Goal: Transaction & Acquisition: Purchase product/service

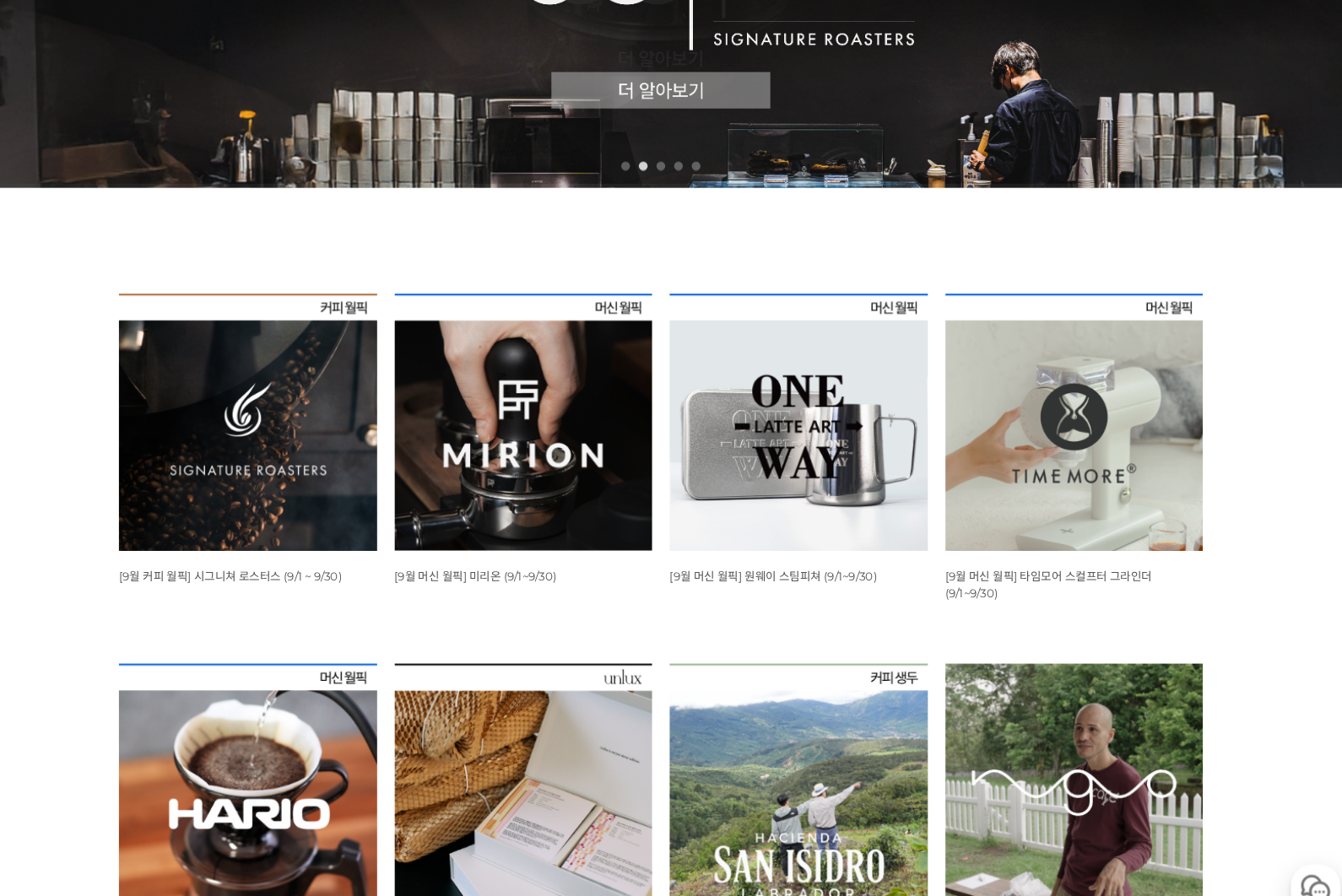
scroll to position [391, 0]
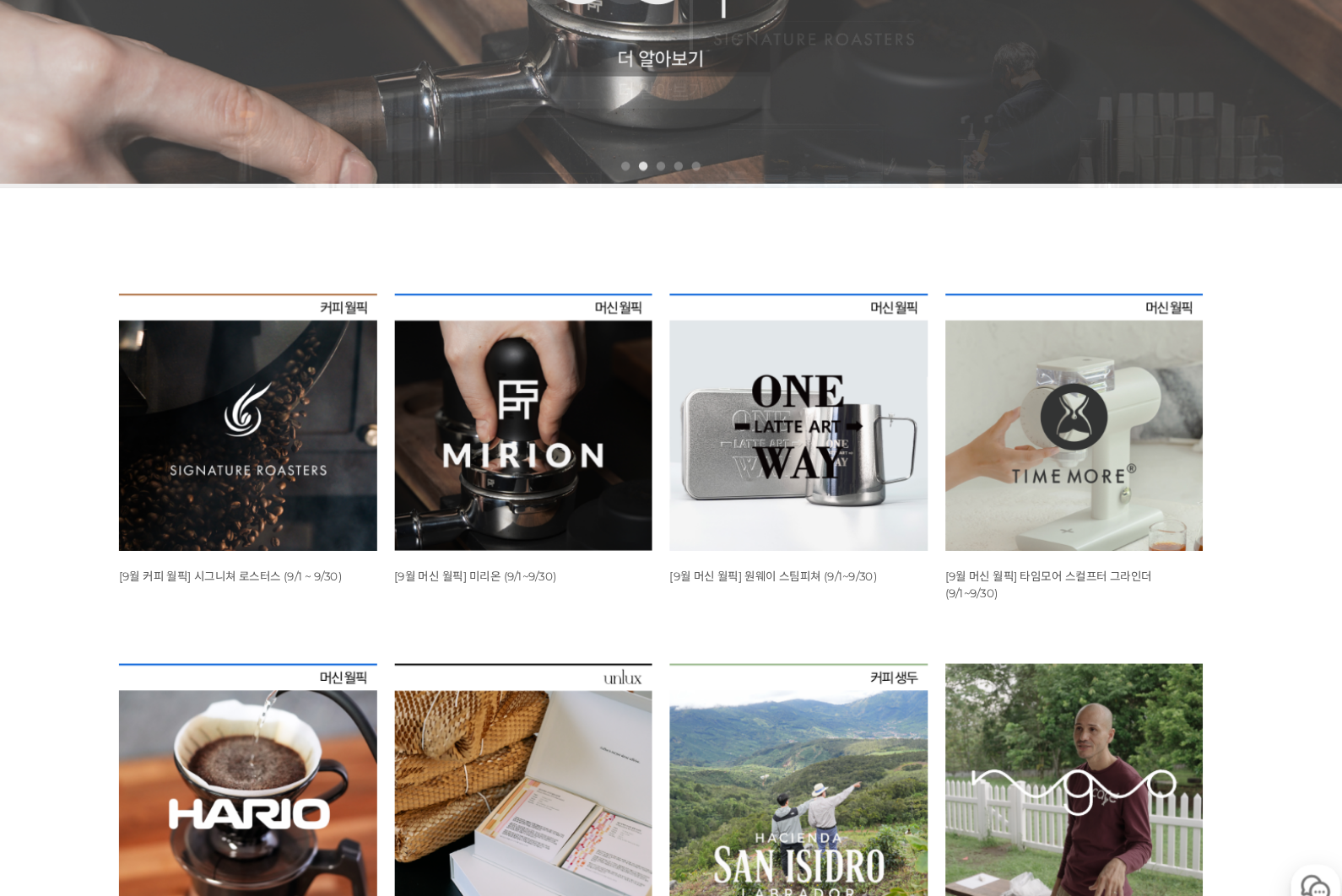
click at [152, 512] on img at bounding box center [276, 406] width 248 height 247
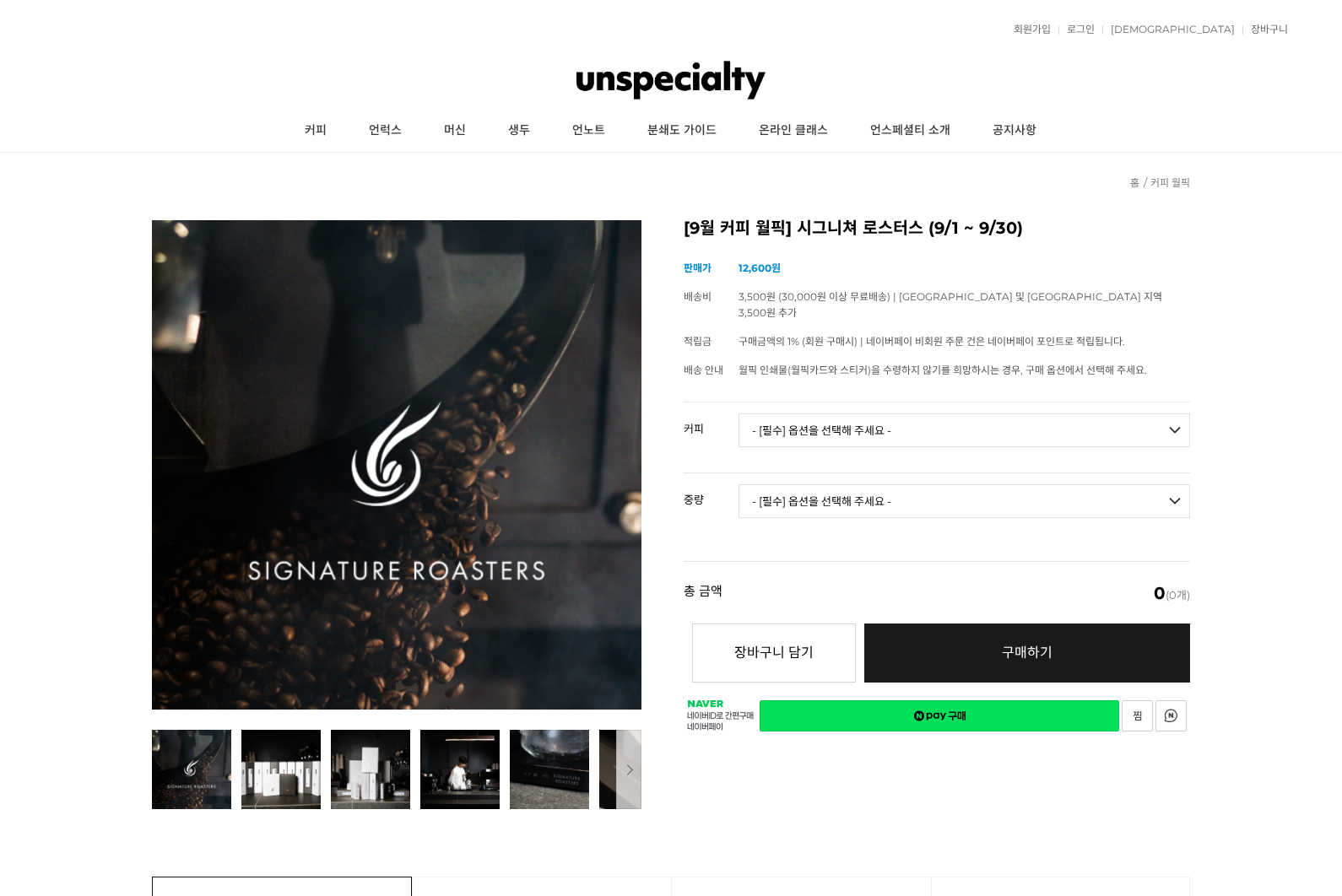
click at [1097, 414] on select "- [필수] 옵션을 선택해 주세요 - ------------------- 언스페셜티 분쇄도 가이드 종이(주문 1건당 최대 1개 제공) 월픽 인…" at bounding box center [964, 430] width 452 height 34
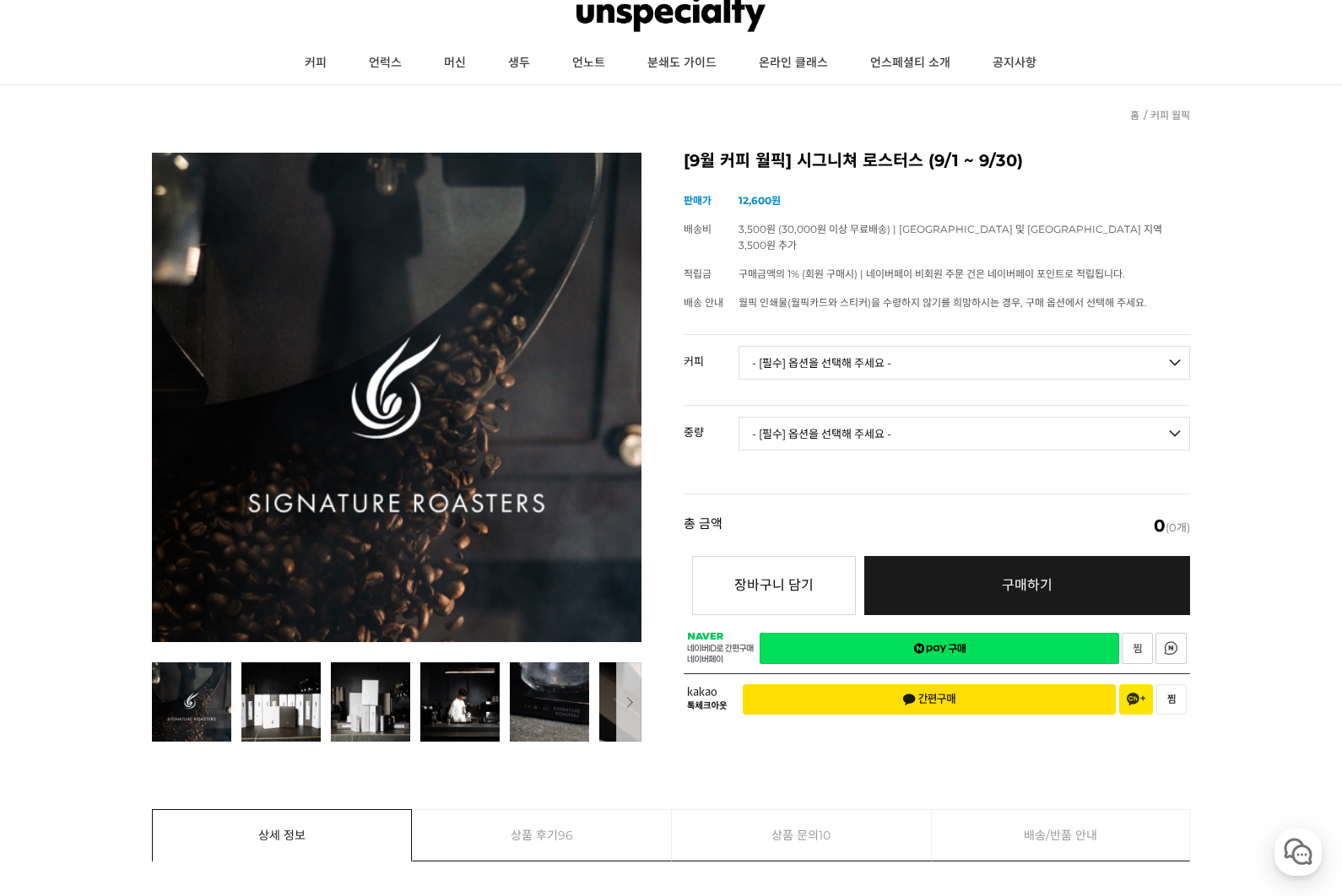
click at [1113, 345] on select "- [필수] 옵션을 선택해 주세요 - ------------------- 언스페셜티 분쇄도 가이드 종이(주문 1건당 최대 1개 제공) 월픽 인…" at bounding box center [964, 362] width 452 height 34
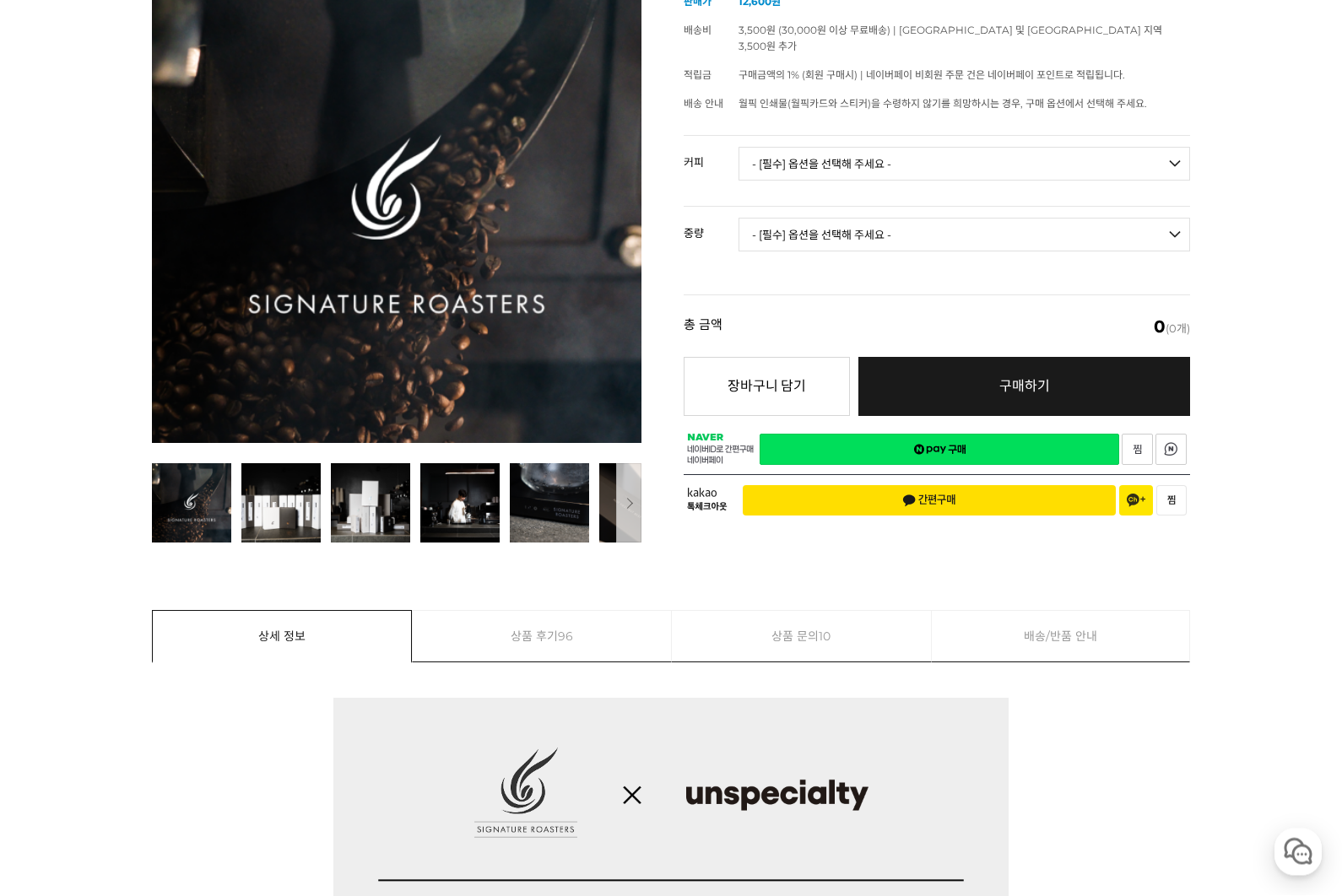
scroll to position [133, 0]
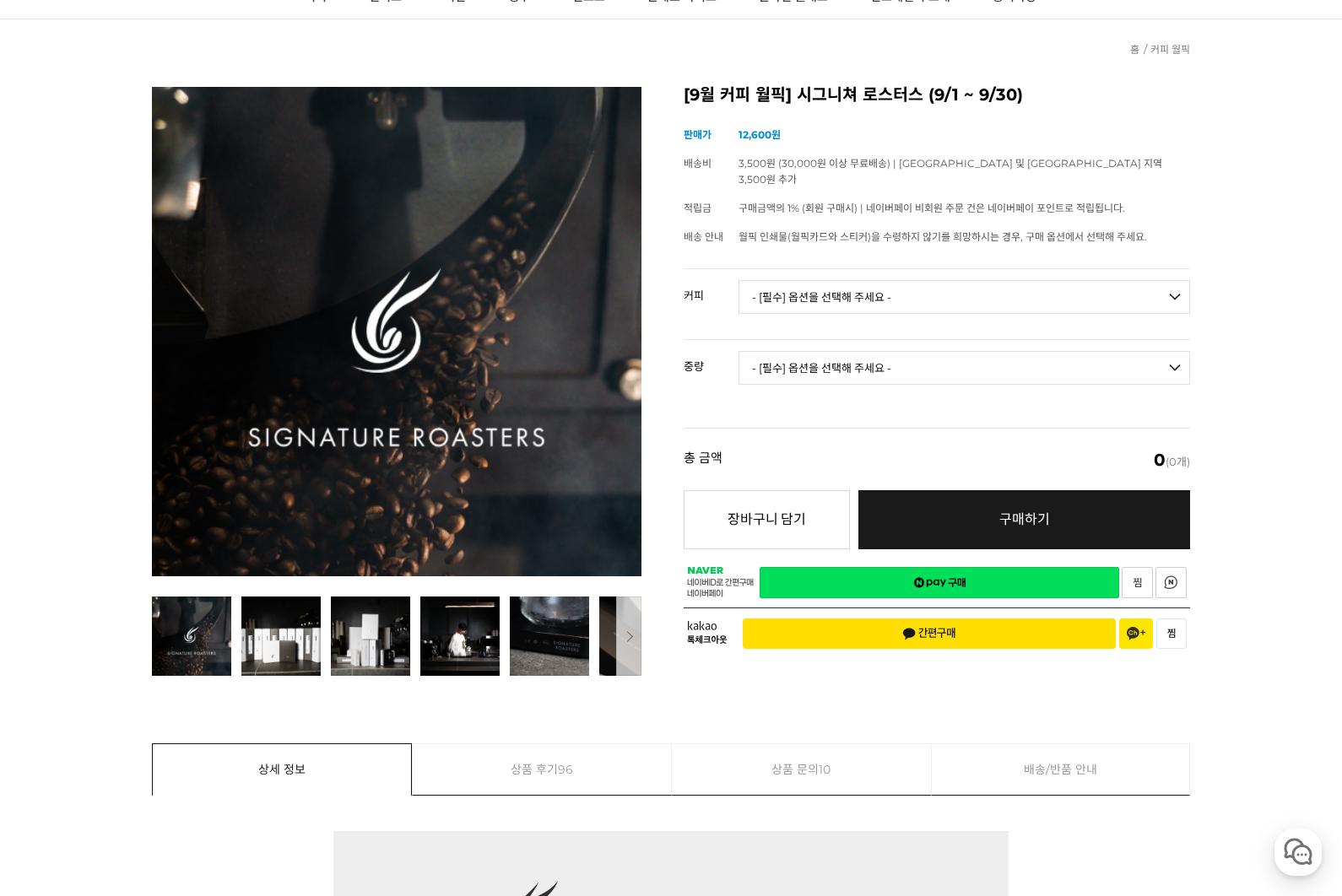
click at [1148, 290] on select "- [필수] 옵션을 선택해 주세요 - ------------------- 언스페셜티 분쇄도 가이드 종이(주문 1건당 최대 1개 제공) 월픽 인…" at bounding box center [964, 297] width 452 height 34
click at [1048, 280] on select "- [필수] 옵션을 선택해 주세요 - ------------------- 언스페셜티 분쇄도 가이드 종이(주문 1건당 최대 1개 제공) 월픽 인…" at bounding box center [964, 297] width 452 height 34
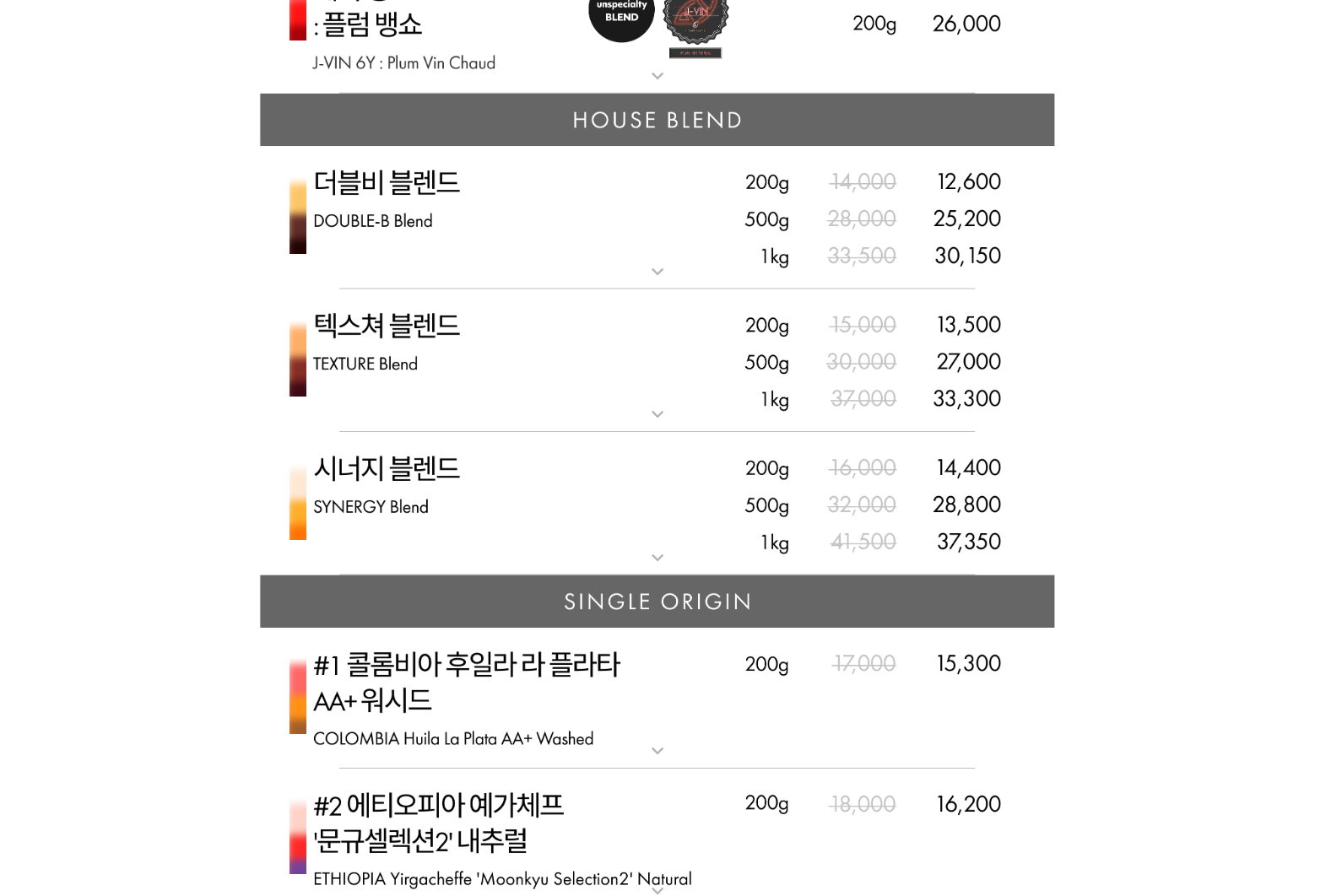
scroll to position [4349, 0]
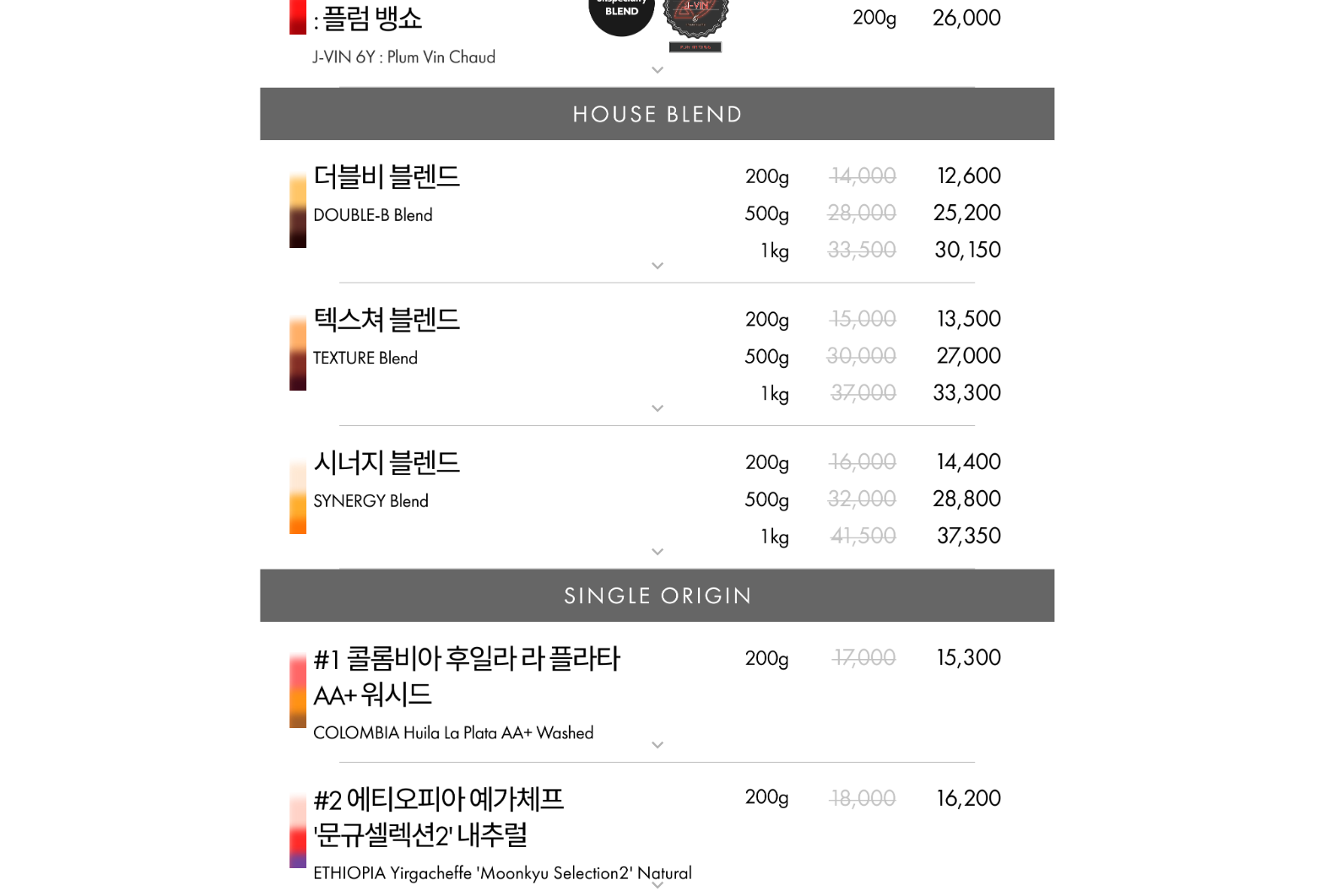
click at [560, 337] on img at bounding box center [671, 368] width 675 height 122
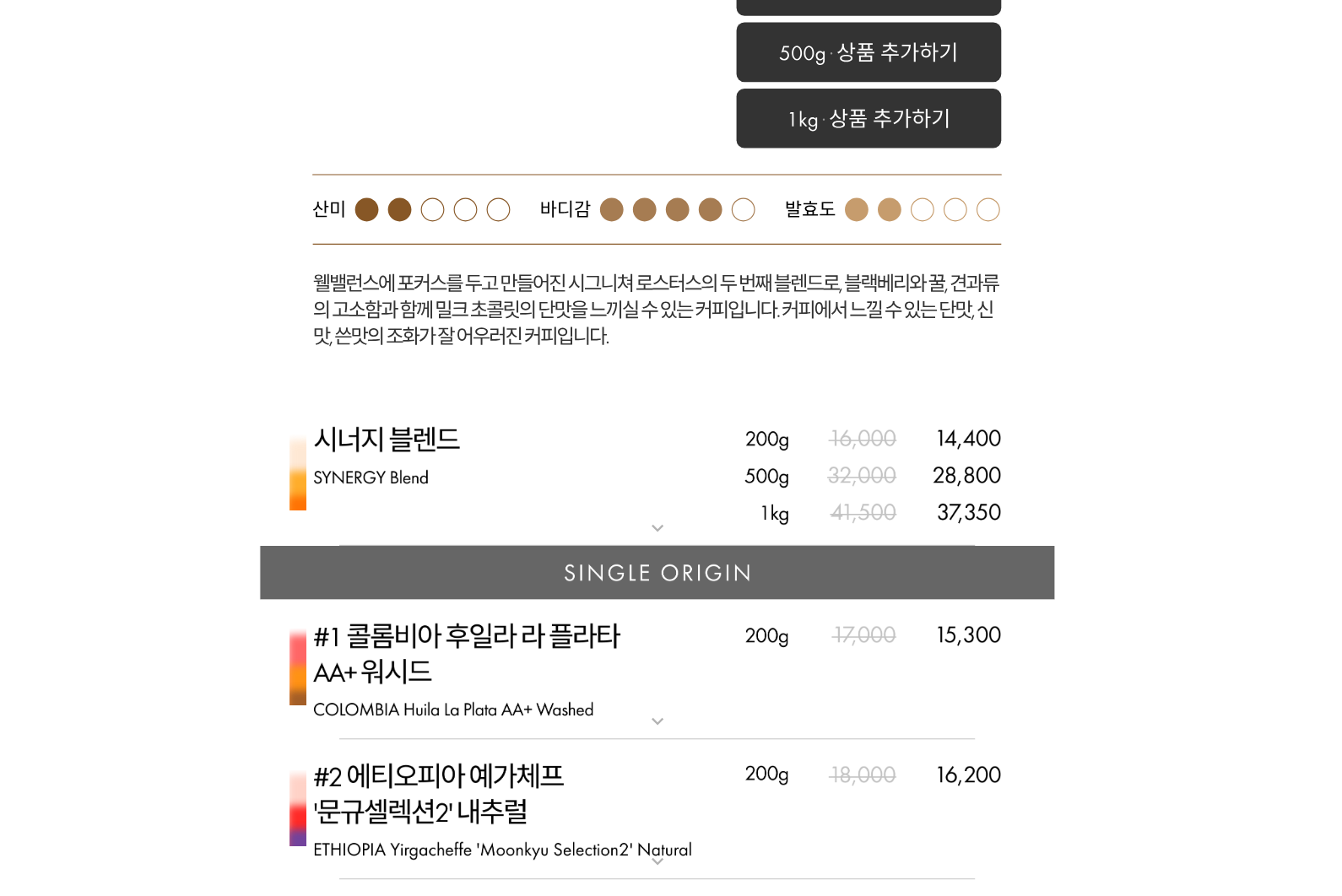
click at [654, 510] on mat-icon "expand_more" at bounding box center [671, 520] width 34 height 20
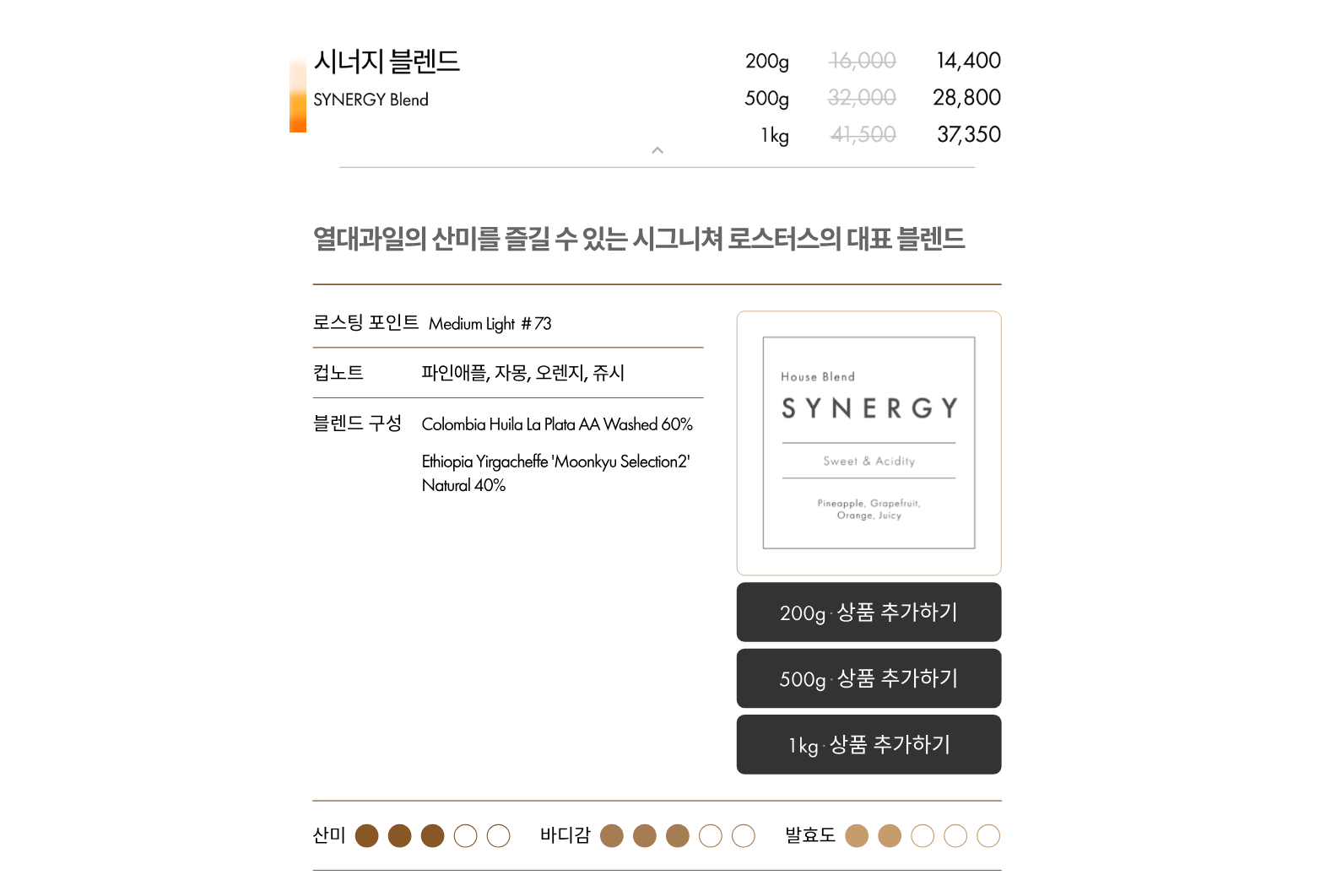
scroll to position [5522, 0]
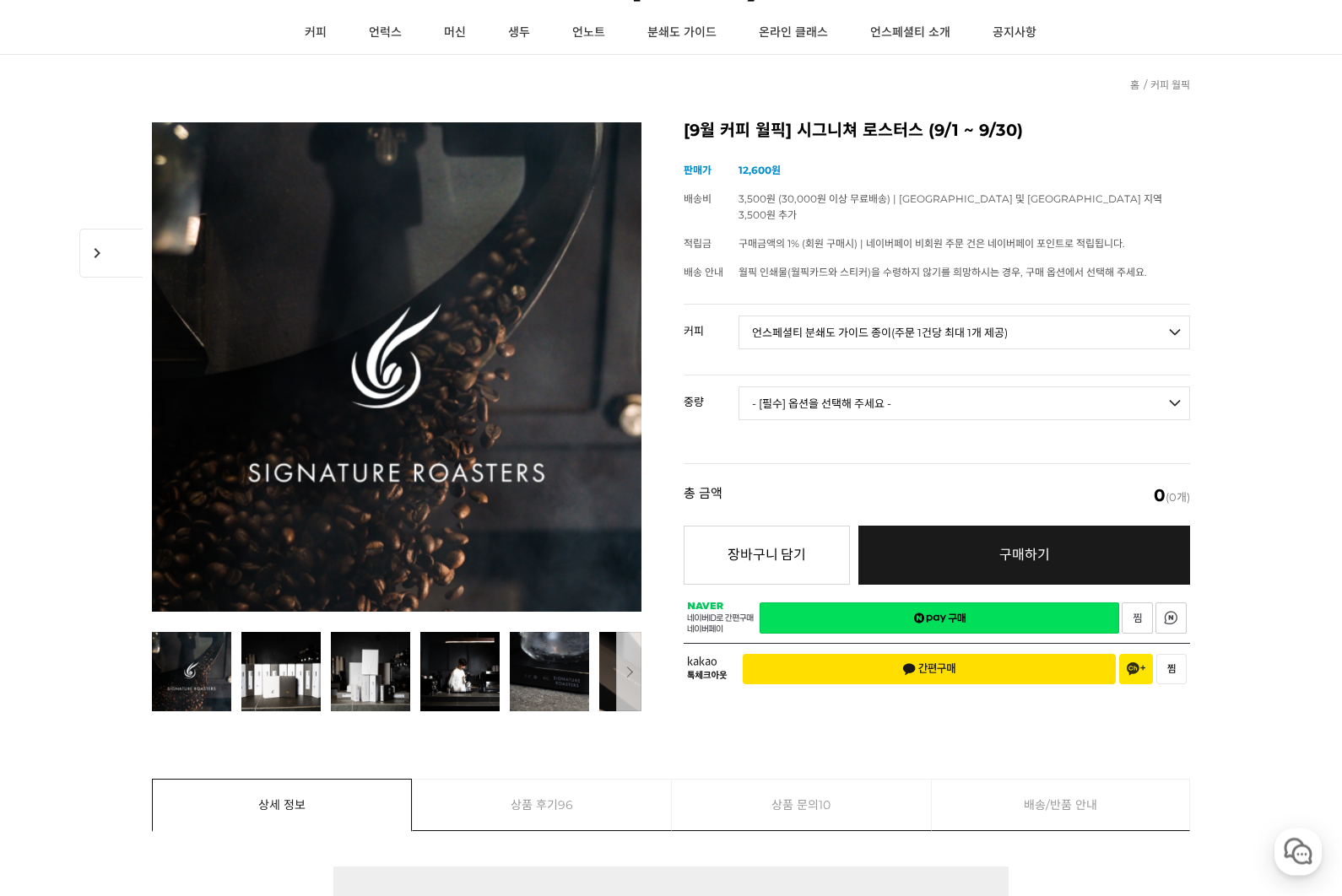
click at [1007, 316] on select "- [필수] 옵션을 선택해 주세요 - ------------------- 언스페셜티 분쇄도 가이드 종이(주문 1건당 최대 1개 제공) 월픽 인…" at bounding box center [964, 333] width 452 height 34
select select "시너지 블렌드"
click at [1009, 386] on select "- [필수] 옵션을 선택해 주세요 - ------------------- 200g 500g 1kg" at bounding box center [964, 403] width 452 height 34
select select "200g"
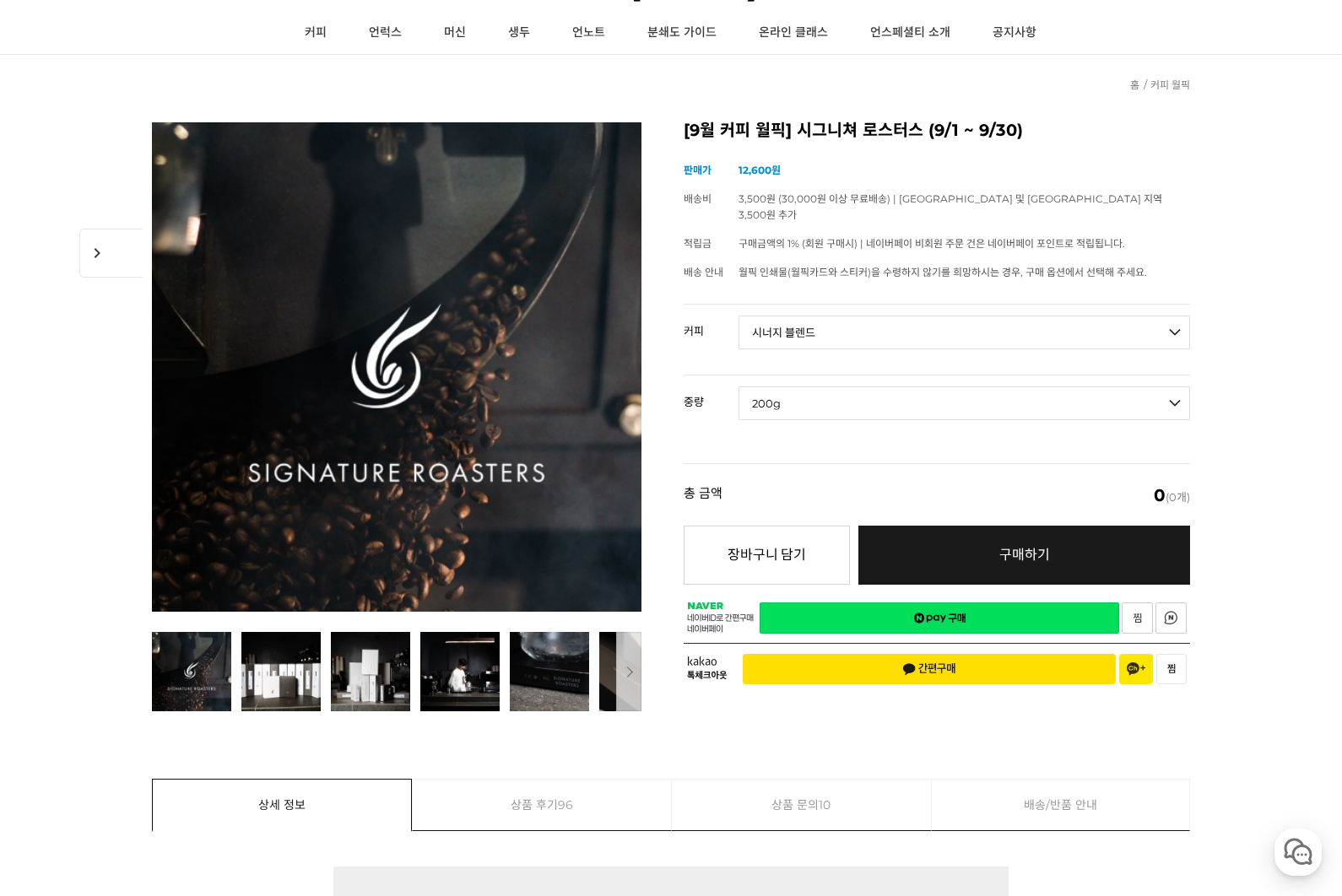
select select "*"
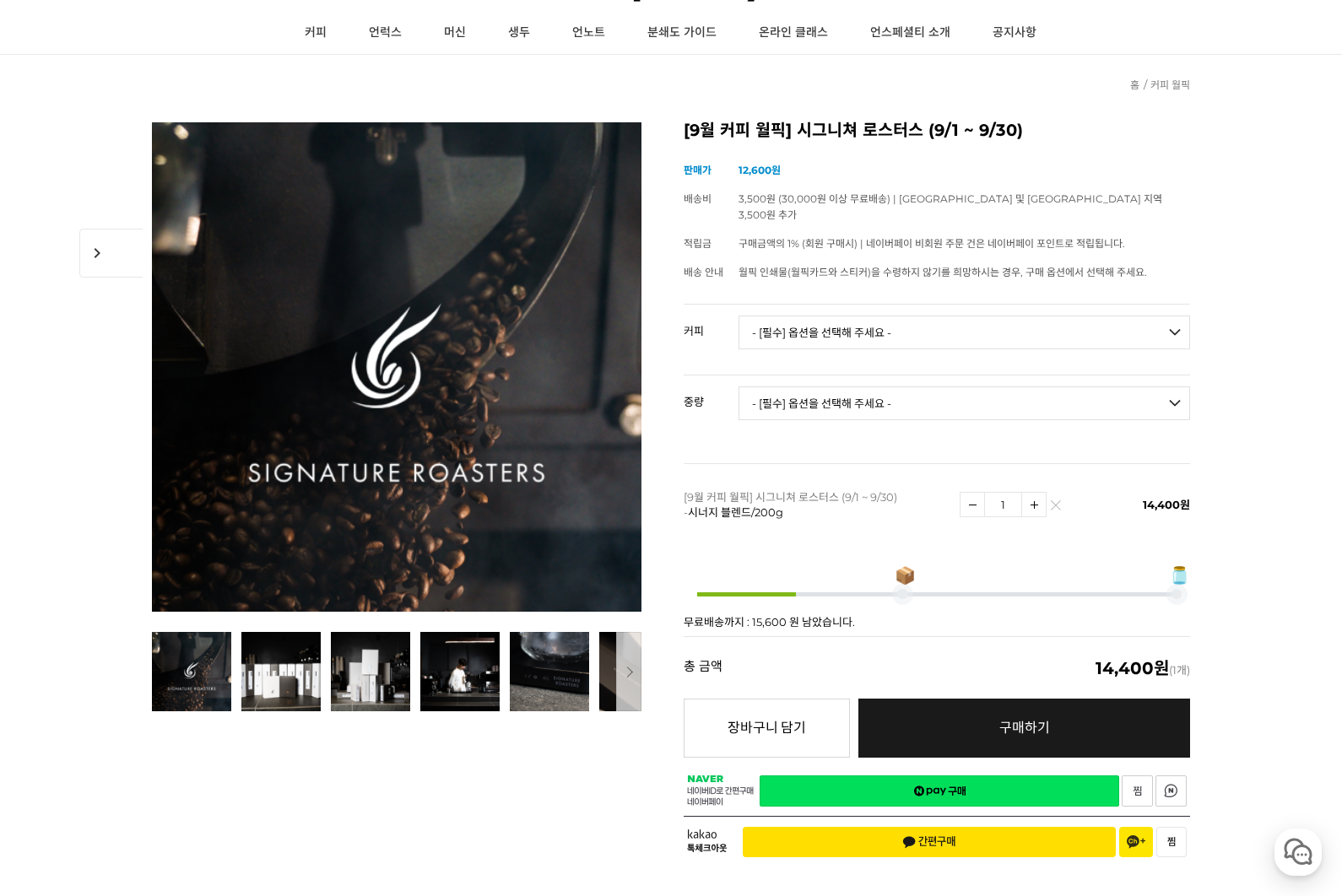
click at [1075, 315] on select "- [필수] 옵션을 선택해 주세요 - ------------------- 언스페셜티 분쇄도 가이드 종이(주문 1건당 최대 1개 제공) 월픽 인…" at bounding box center [964, 332] width 452 height 34
select select "언스페셜티 분쇄도 가이드 종이(주문 1건당 최대 1개 제공)"
click at [985, 392] on select "- [필수] 옵션을 선택해 주세요 - ------------------- 해당없음" at bounding box center [964, 403] width 452 height 34
select select "해당없음"
select select "*"
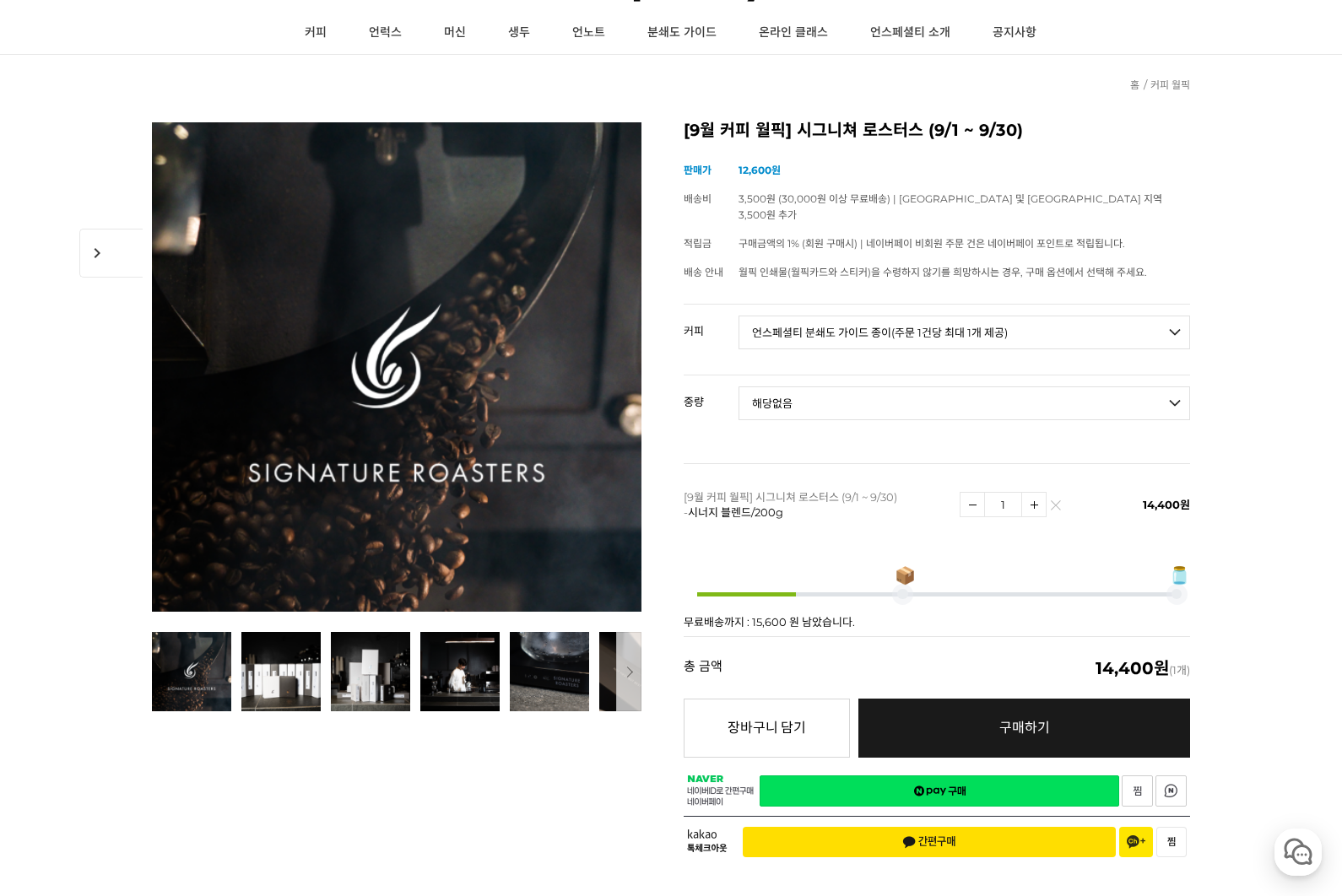
select select "*"
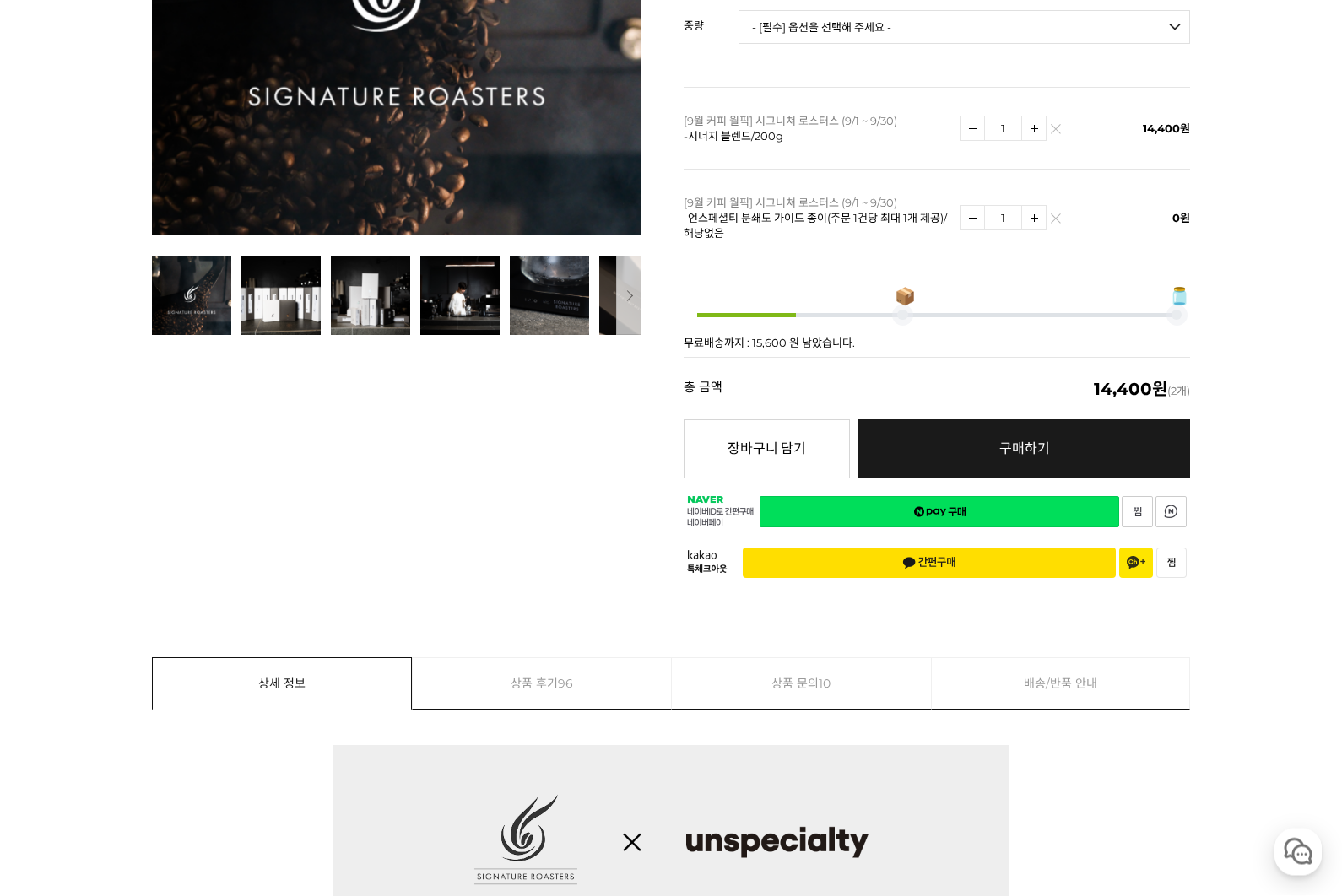
scroll to position [474, 0]
click at [1049, 429] on link "구매하기 예약주문 REGULAR DELIVERY" at bounding box center [1024, 448] width 332 height 59
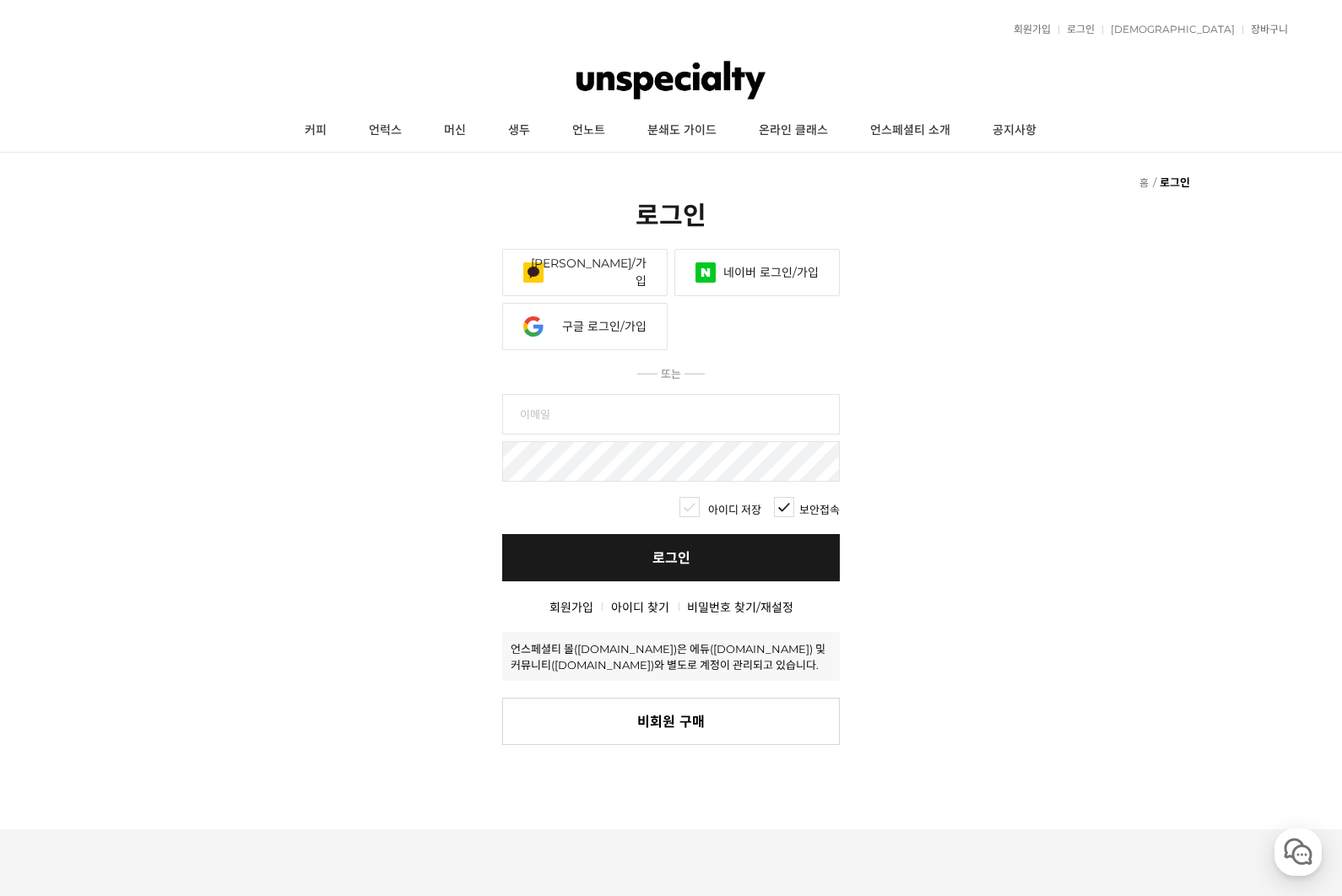
click at [619, 249] on link "카카오 로그인/가입" at bounding box center [584, 272] width 165 height 47
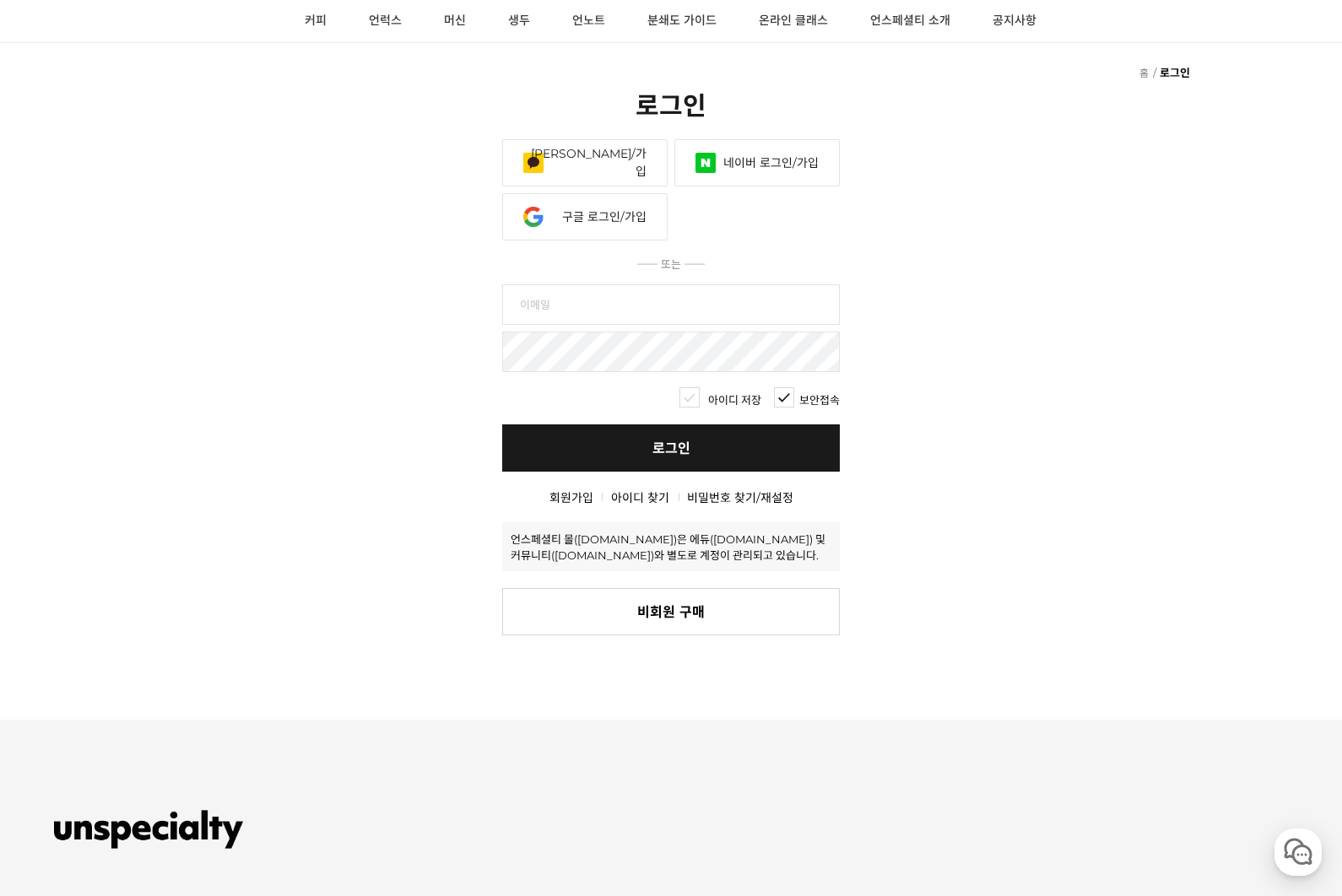
click at [626, 139] on link "[PERSON_NAME]/가입" at bounding box center [584, 162] width 165 height 47
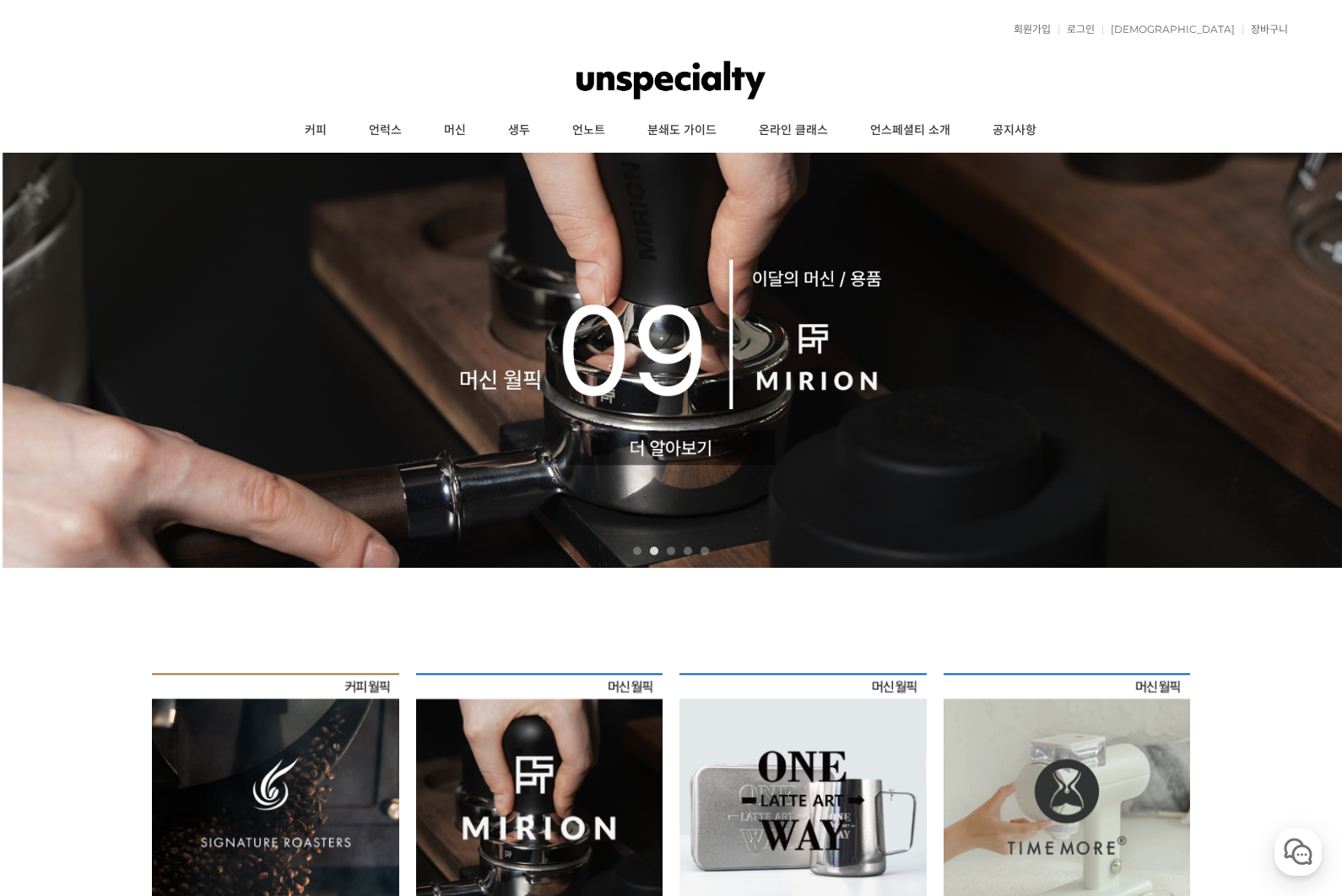
click at [1094, 27] on link "로그인" at bounding box center [1076, 29] width 36 height 10
